Goal: Communication & Community: Participate in discussion

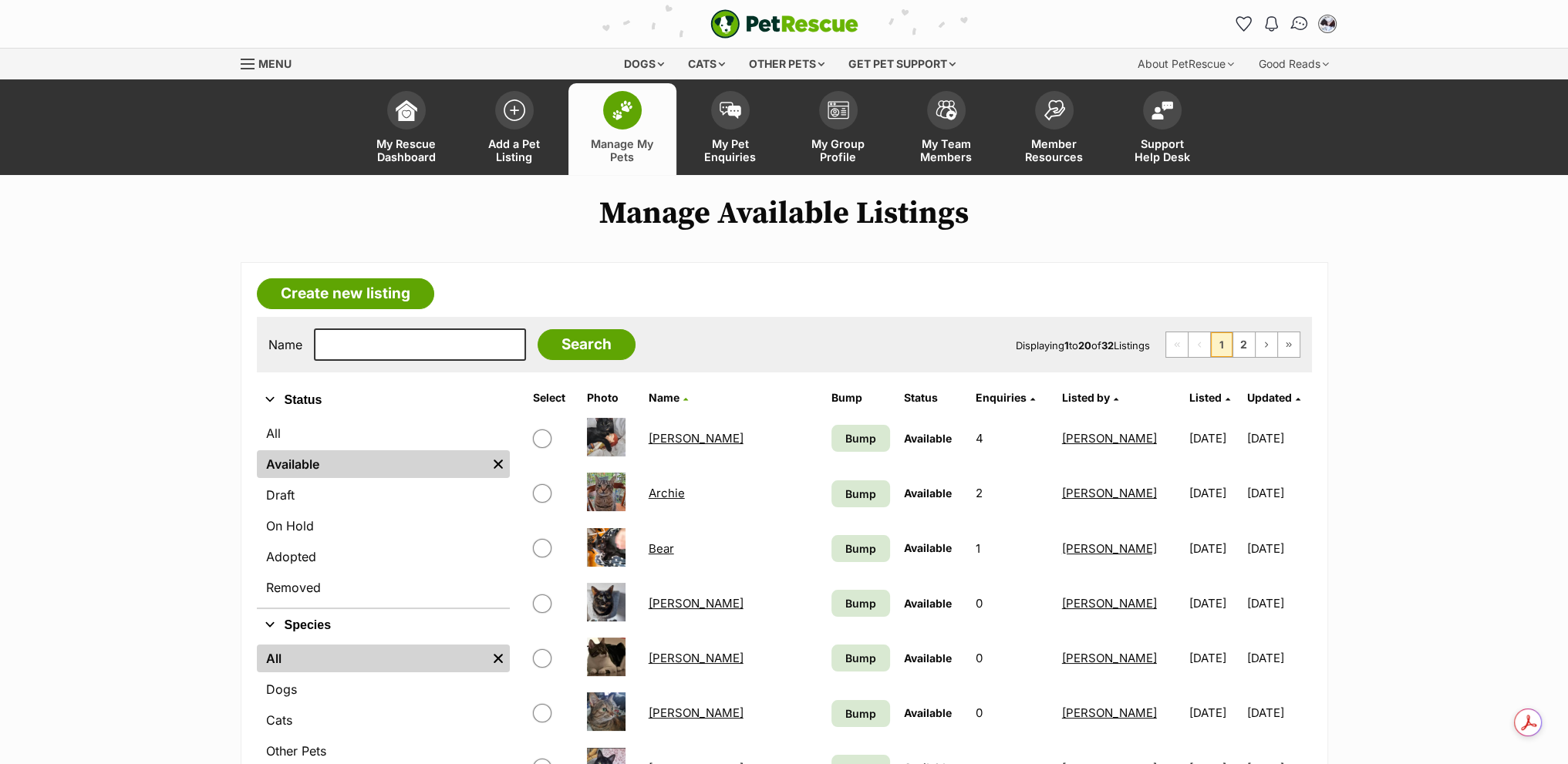
click at [1302, 25] on img "Conversations" at bounding box center [1299, 24] width 21 height 20
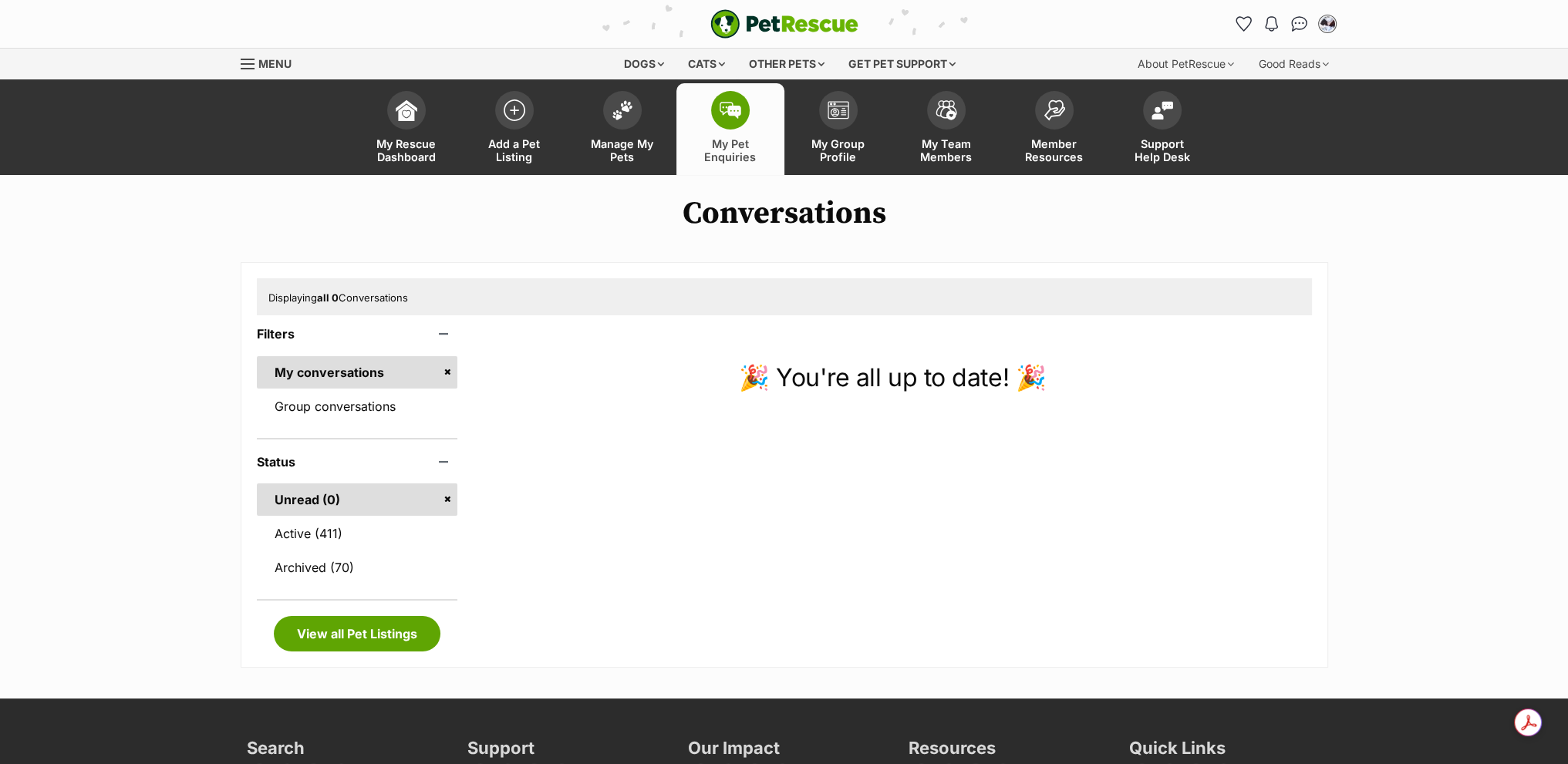
click at [344, 397] on link "Group conversations" at bounding box center [357, 406] width 201 height 33
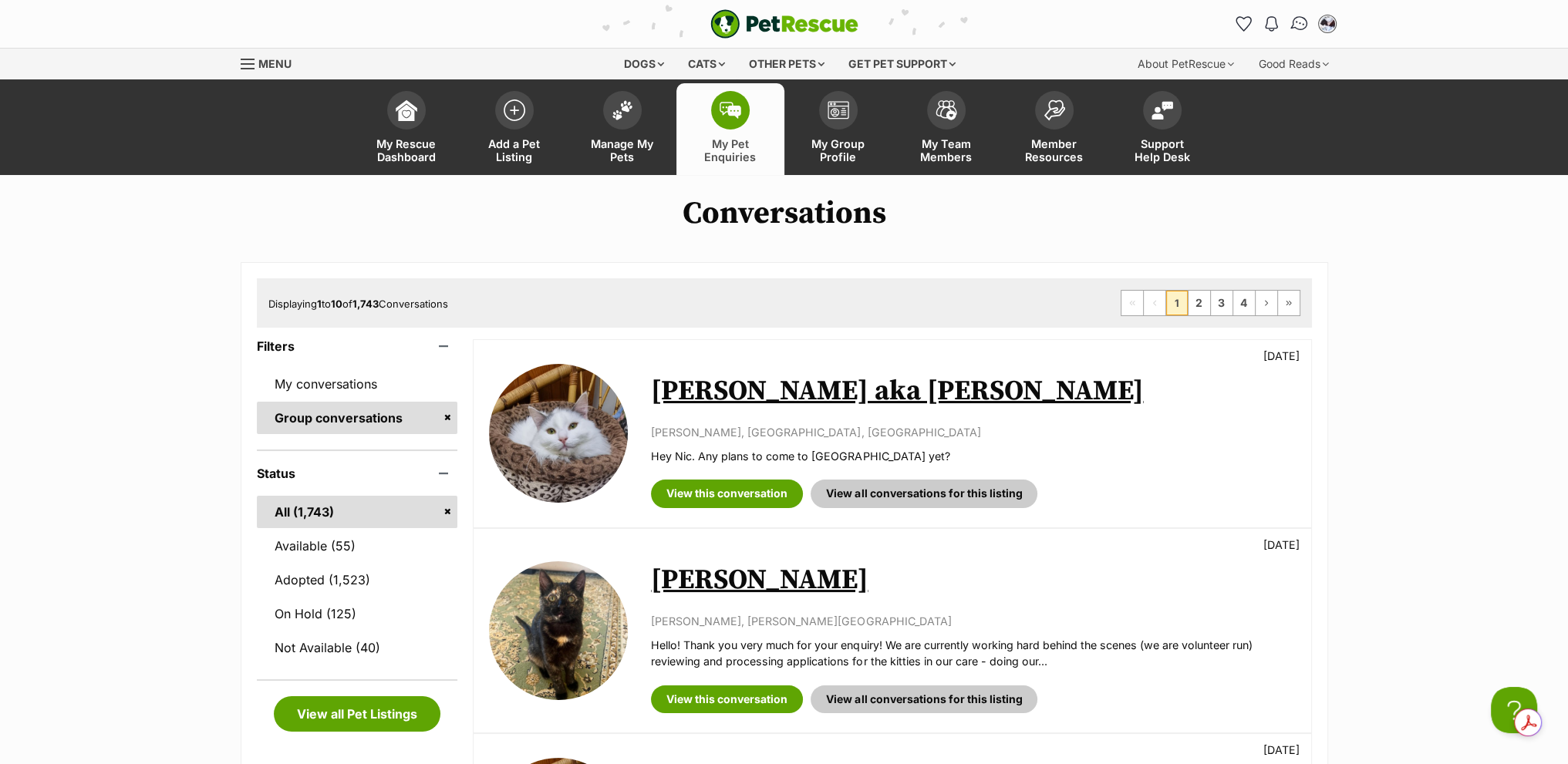
click at [1291, 30] on link "Conversations" at bounding box center [1299, 24] width 32 height 32
